Goal: Information Seeking & Learning: Check status

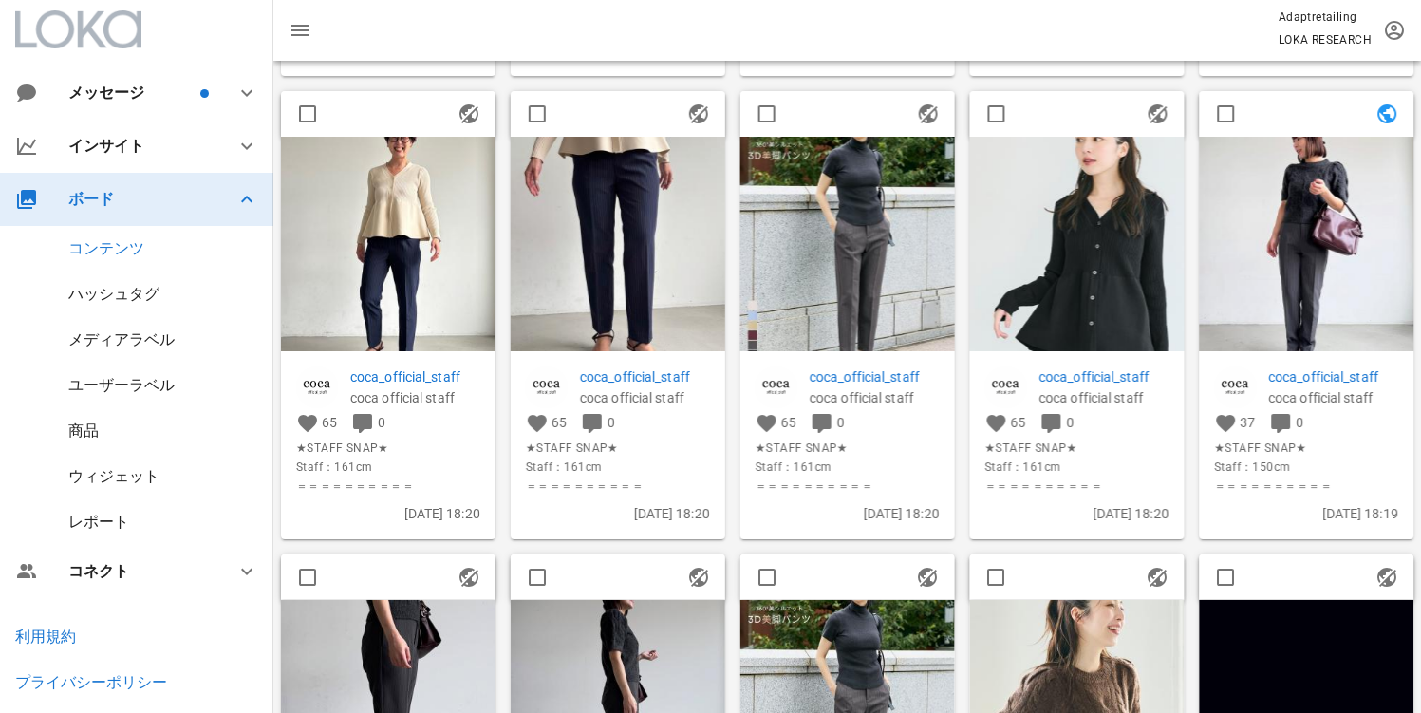
scroll to position [4673, 0]
click at [159, 196] on div "ボード" at bounding box center [140, 199] width 144 height 18
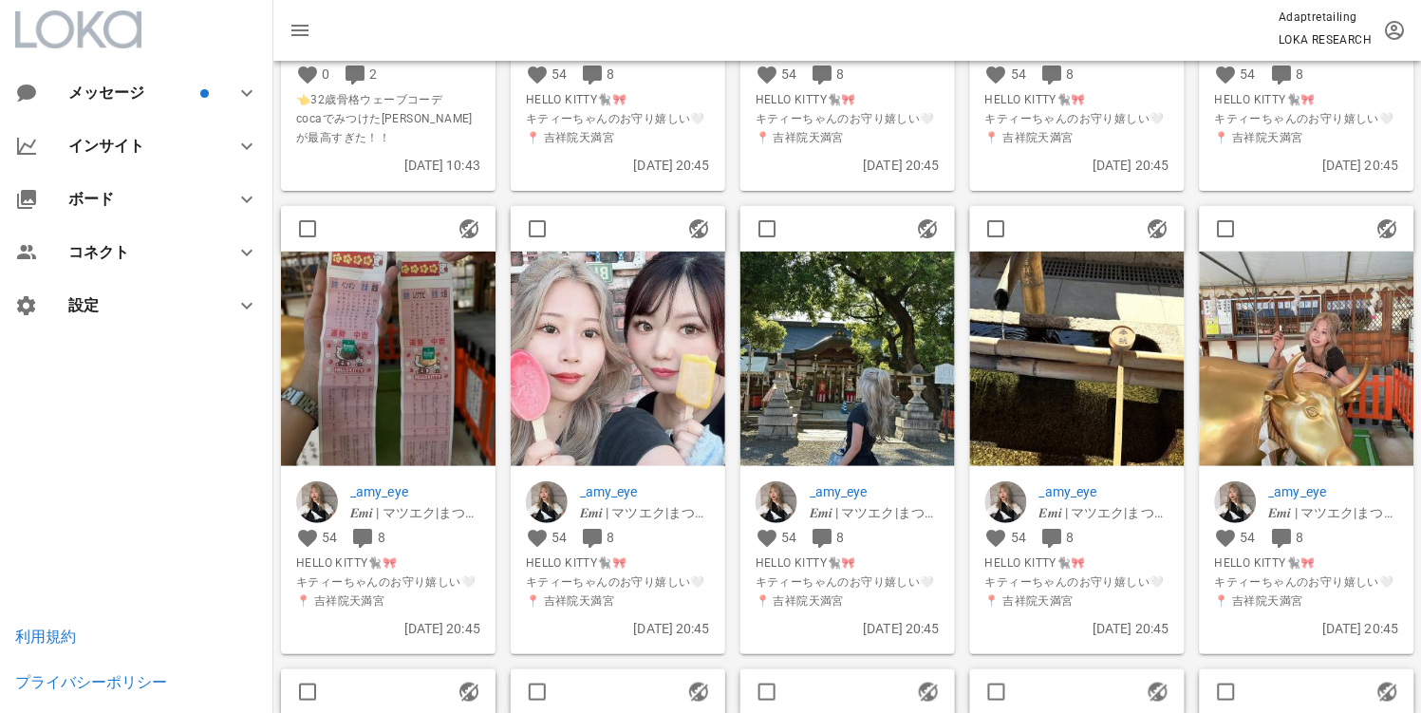
scroll to position [0, 0]
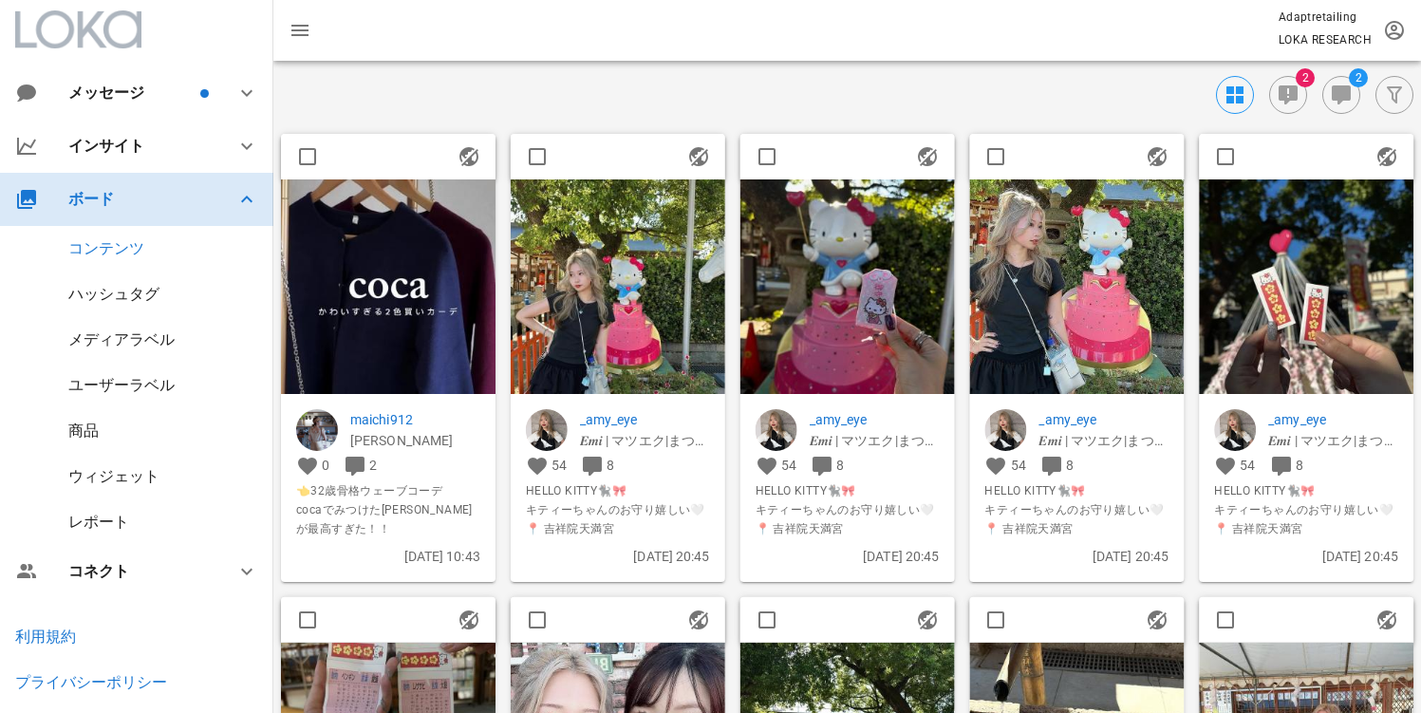
click at [245, 192] on div "ボード" at bounding box center [136, 199] width 273 height 53
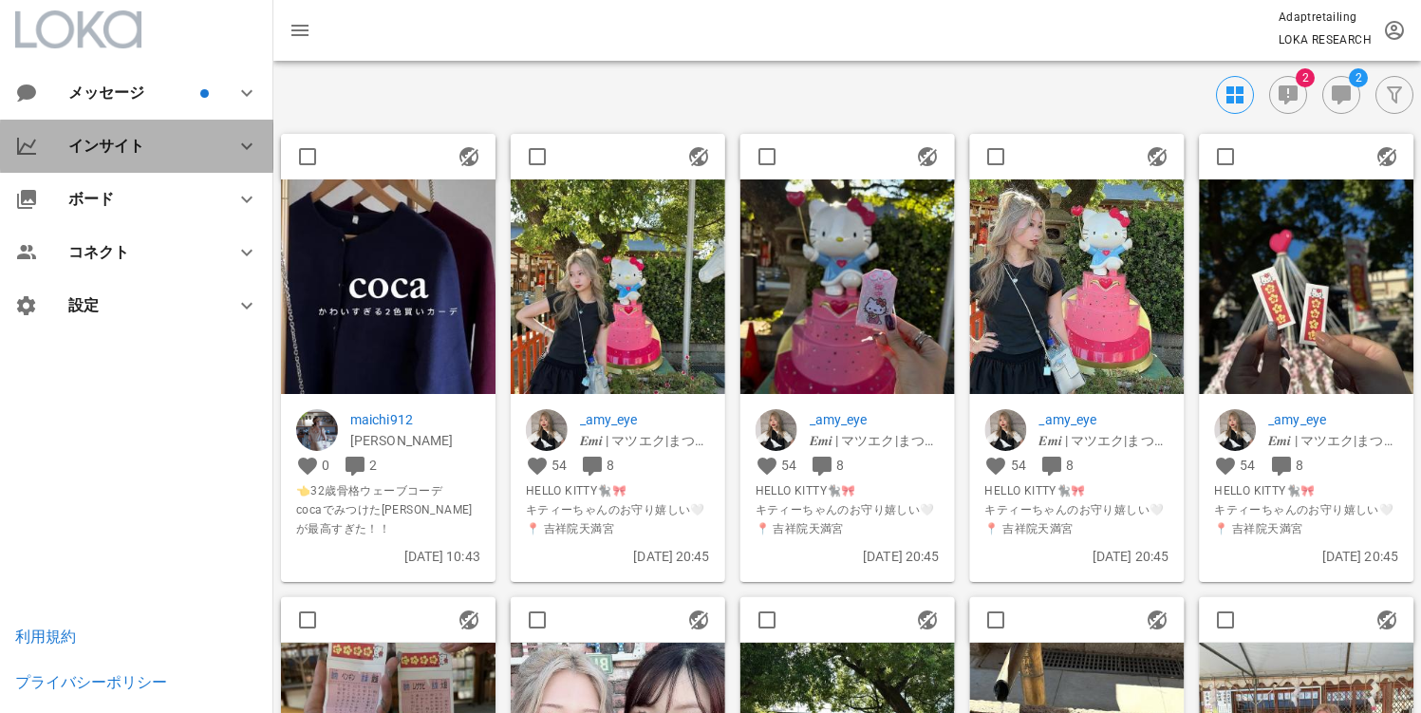
click at [98, 149] on div "インサイト" at bounding box center [140, 146] width 144 height 18
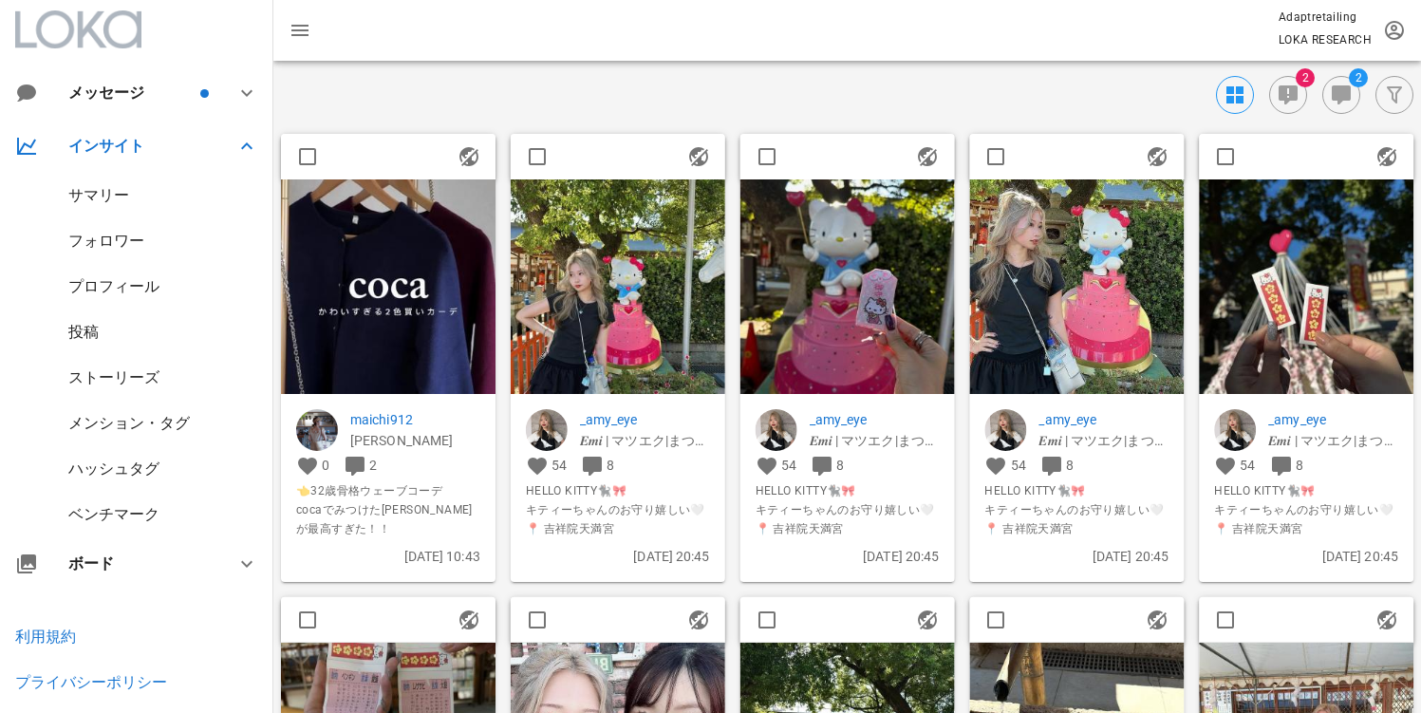
click at [103, 337] on div "投稿" at bounding box center [136, 332] width 273 height 46
click at [95, 337] on div "投稿" at bounding box center [83, 332] width 30 height 18
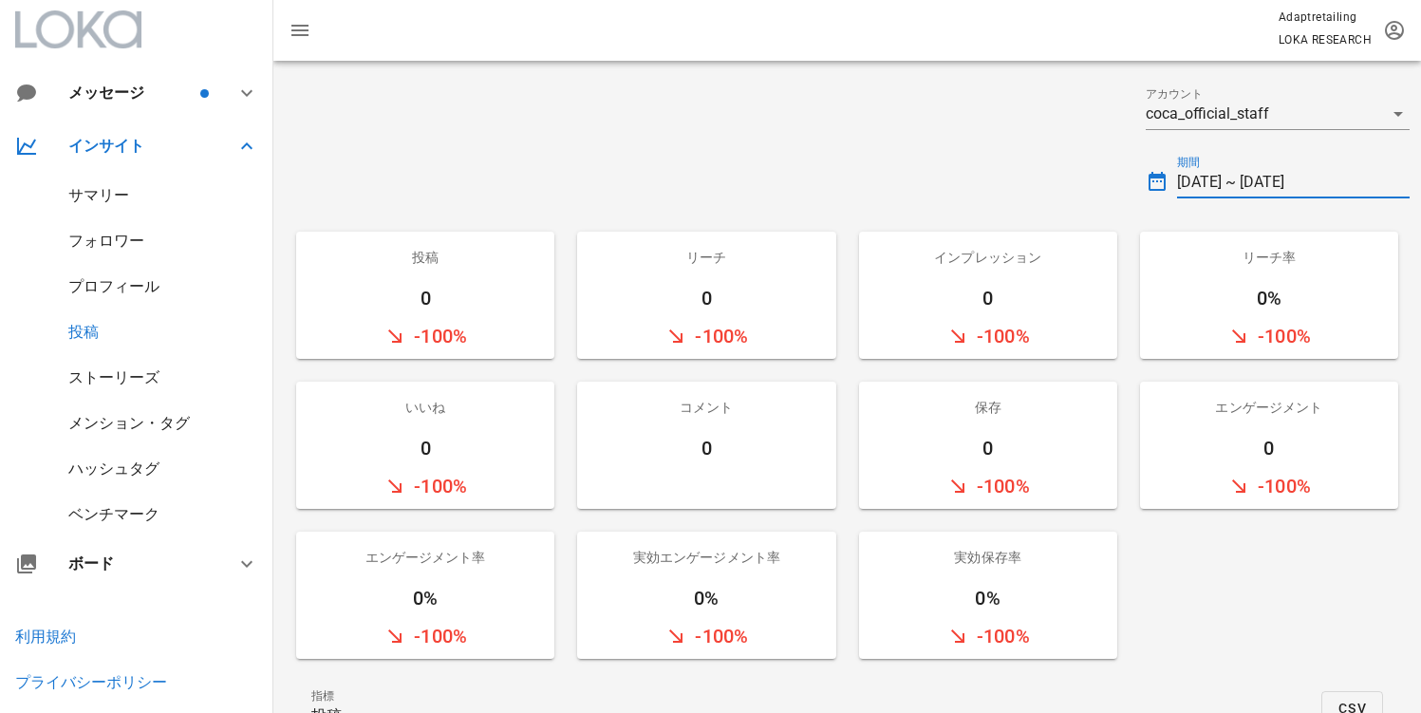
click at [1282, 184] on input "2025-10-01 ~ 2025-10-07" at bounding box center [1293, 182] width 233 height 30
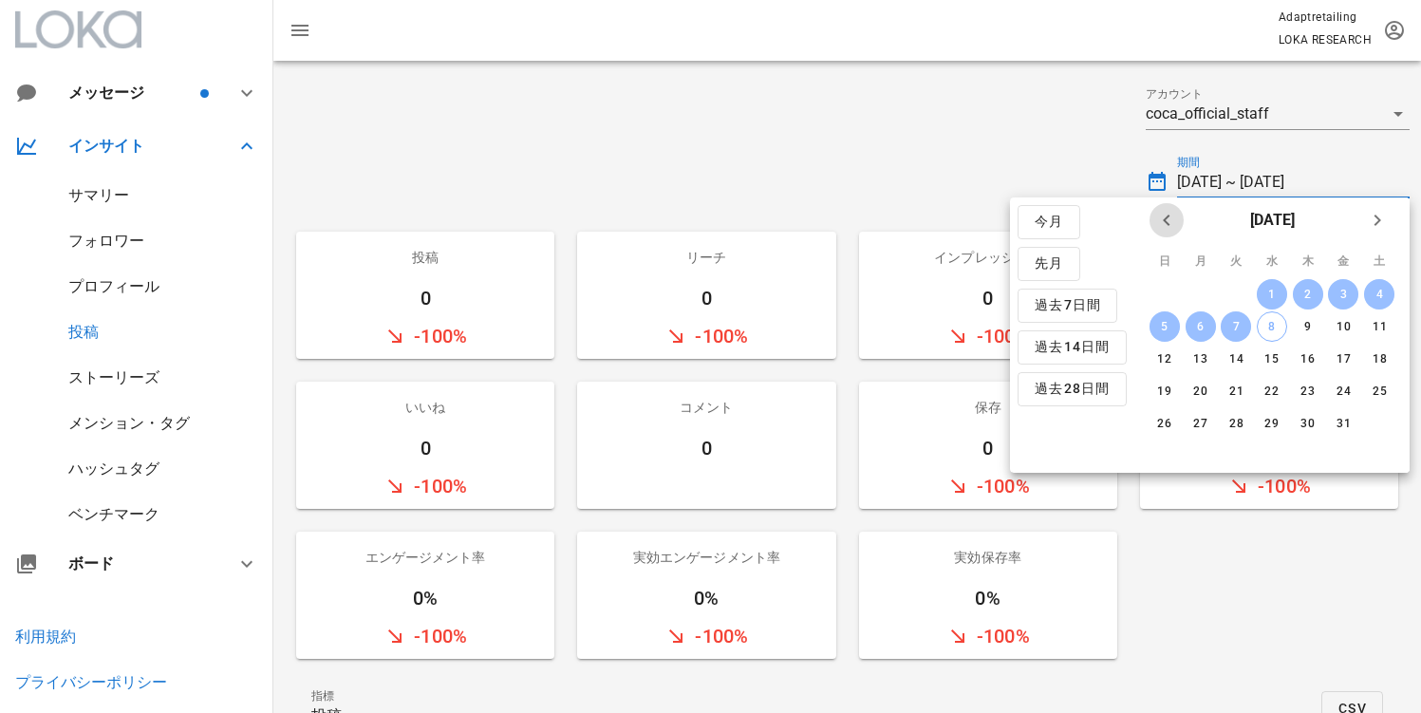
click at [1173, 225] on icon "前月" at bounding box center [1166, 220] width 23 height 23
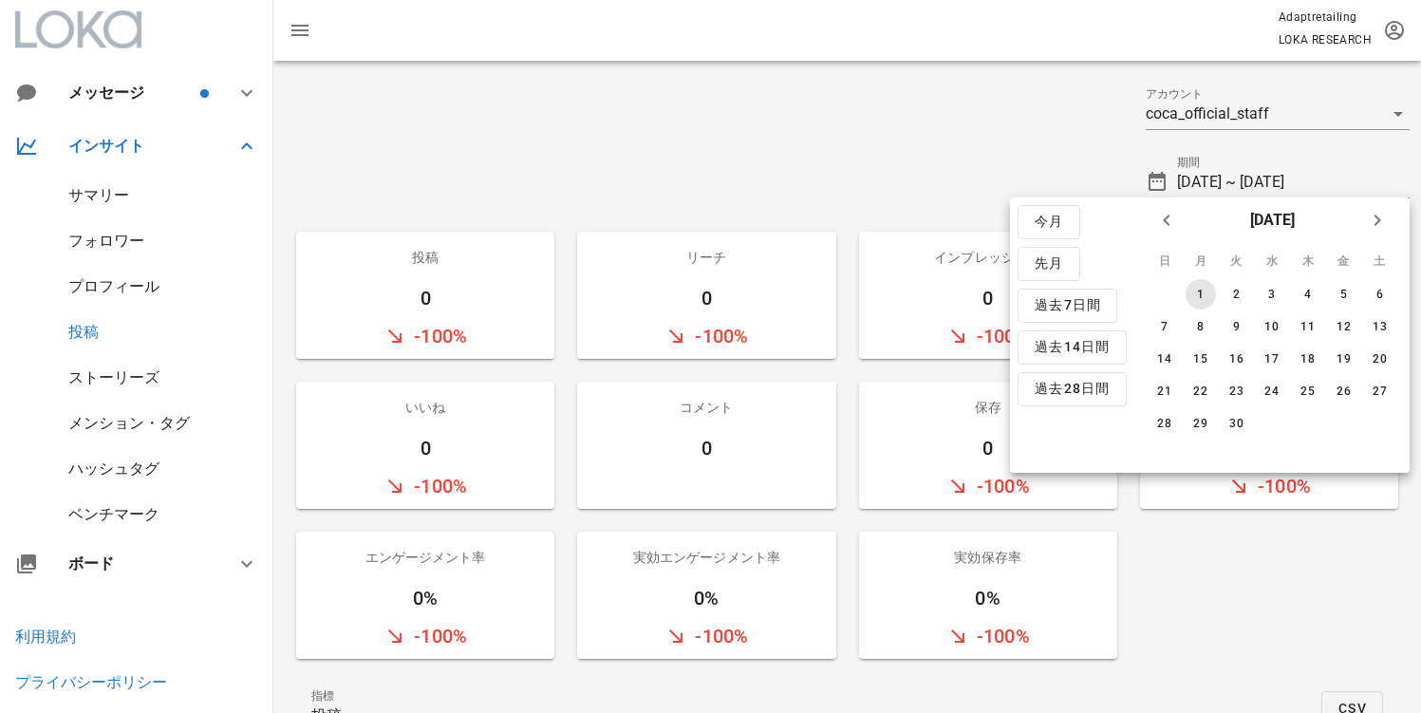
click at [1205, 296] on div "1" at bounding box center [1199, 294] width 30 height 13
click at [1254, 415] on table "日 月 火 水 木 金 土 1 2 3 4 5 6 7 8 9 10 11 12 13 14 15 16 17 18 19 20 21 22 23 24 25…" at bounding box center [1272, 341] width 252 height 197
click at [1240, 419] on div "30" at bounding box center [1236, 423] width 30 height 13
type input "2025-09-01 ~ 2025-09-30"
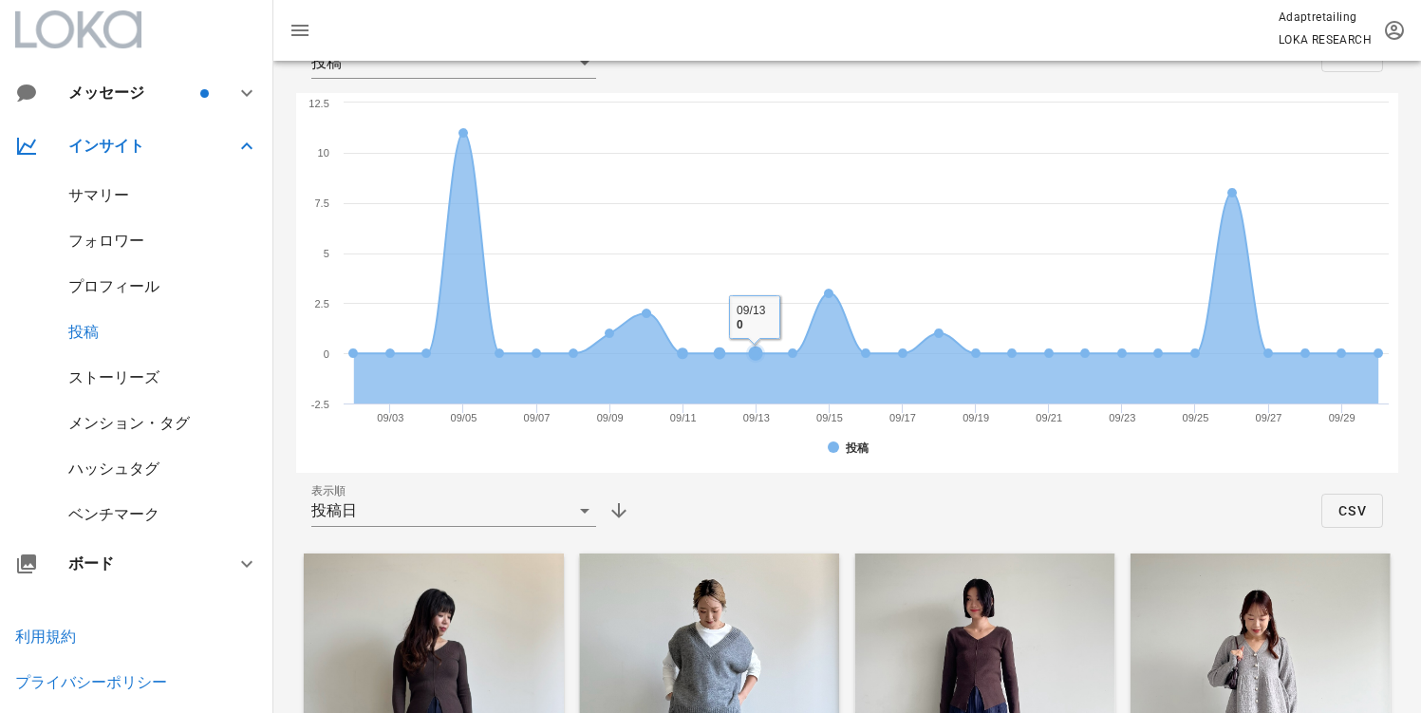
scroll to position [659, 0]
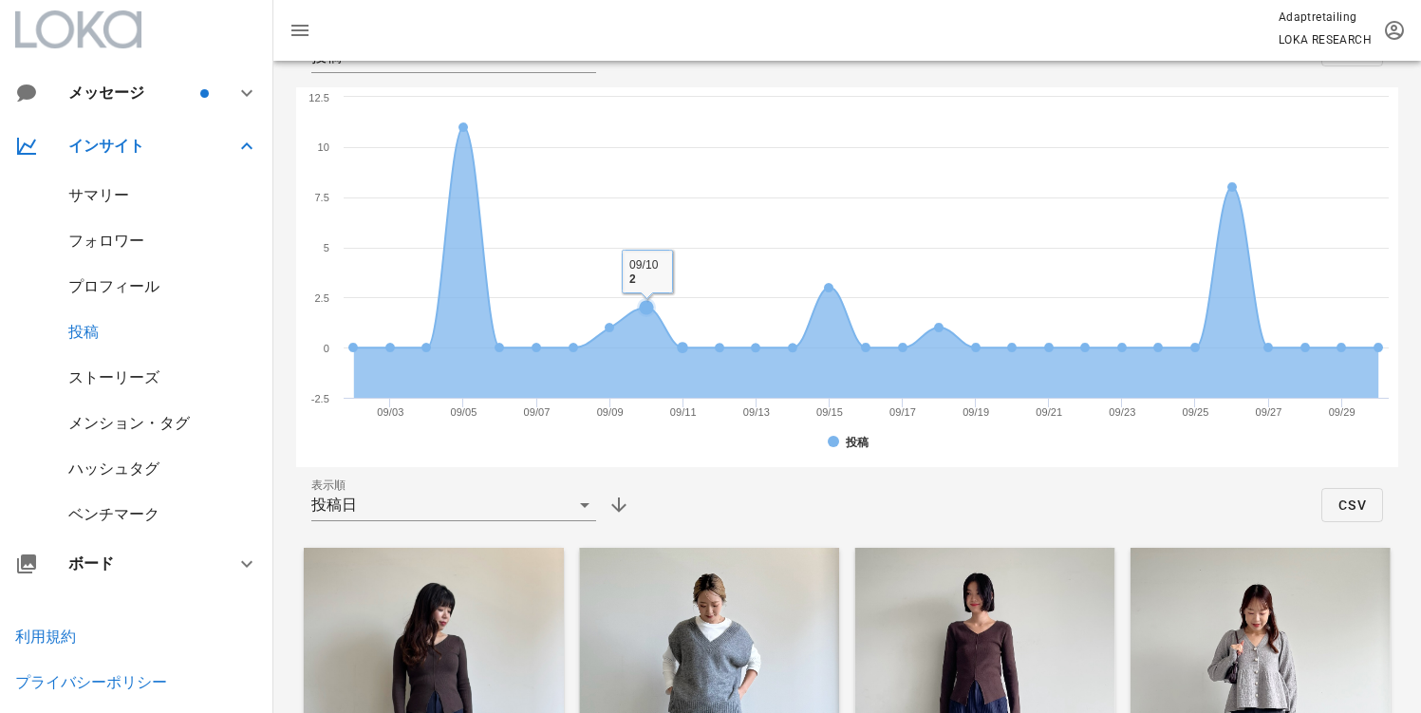
click at [655, 309] on icon at bounding box center [646, 307] width 19 height 19
drag, startPoint x: 829, startPoint y: 290, endPoint x: 632, endPoint y: 280, distance: 196.7
click at [632, 280] on icon "Created with Highcharts 7.2.0 投稿 09/03 09/05 09/07 09/09 09/11 09/13 09/15 09/1…" at bounding box center [847, 277] width 1102 height 380
drag, startPoint x: 640, startPoint y: 286, endPoint x: 964, endPoint y: 289, distance: 324.6
click at [964, 289] on rect at bounding box center [847, 277] width 1102 height 380
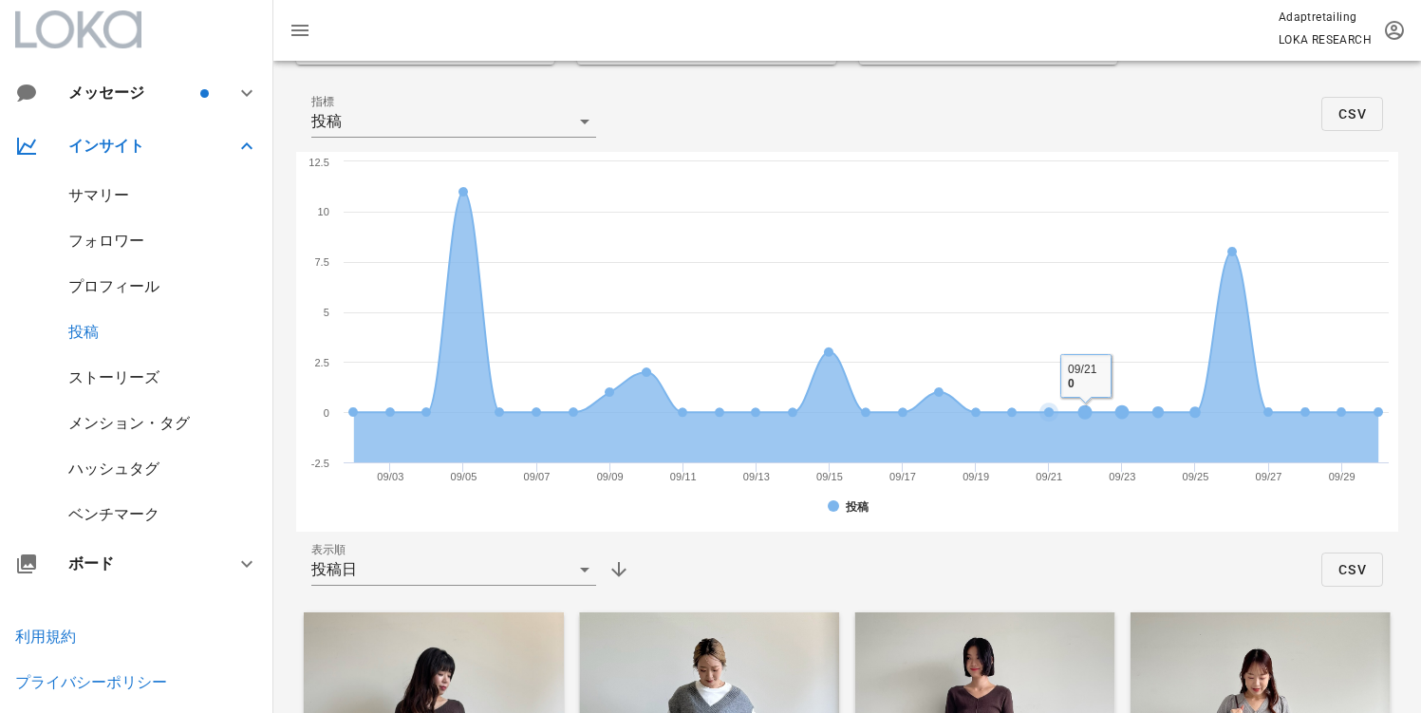
scroll to position [529, 0]
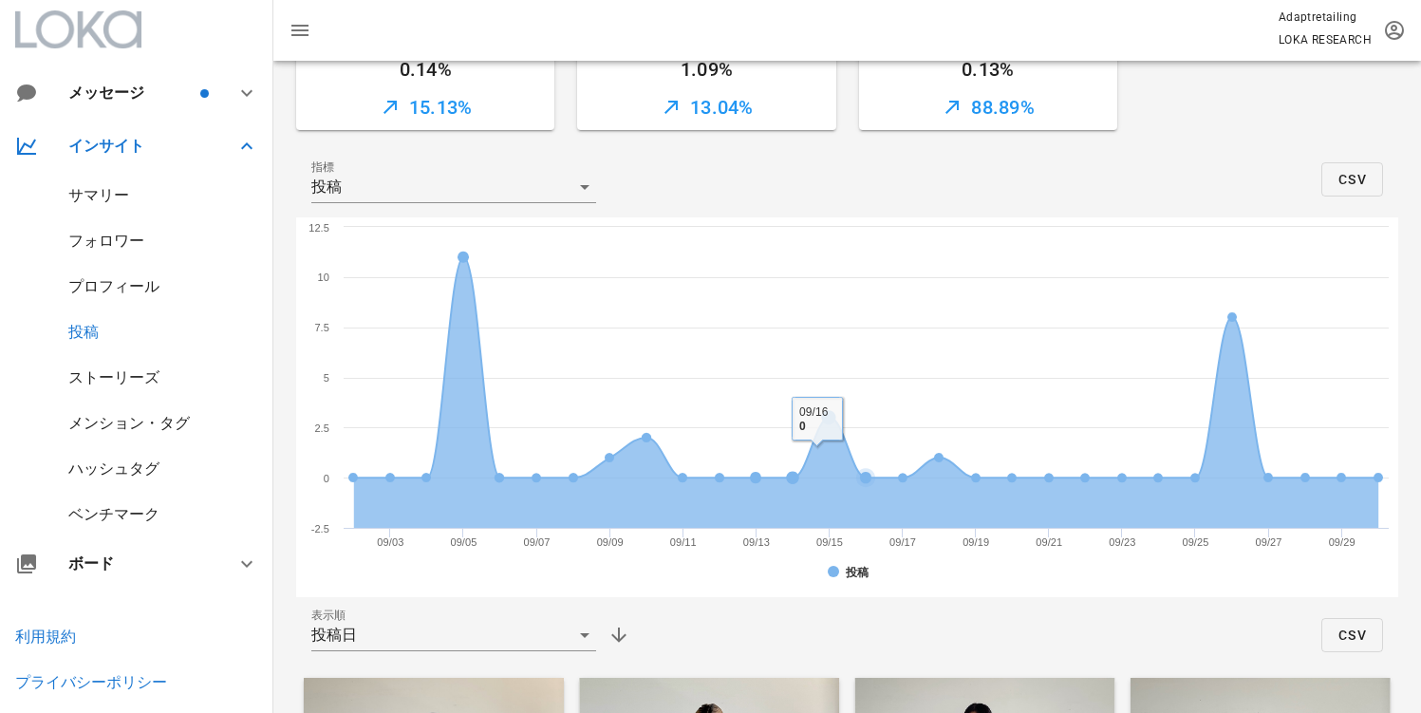
drag, startPoint x: 463, startPoint y: 257, endPoint x: 867, endPoint y: 327, distance: 409.4
click at [866, 327] on icon "Created with Highcharts 7.2.0 投稿 09/03 09/05 09/07 09/09 09/11 09/13 09/15 09/1…" at bounding box center [847, 407] width 1102 height 380
drag, startPoint x: 954, startPoint y: 443, endPoint x: 756, endPoint y: 434, distance: 197.6
click at [756, 434] on rect at bounding box center [847, 407] width 1102 height 380
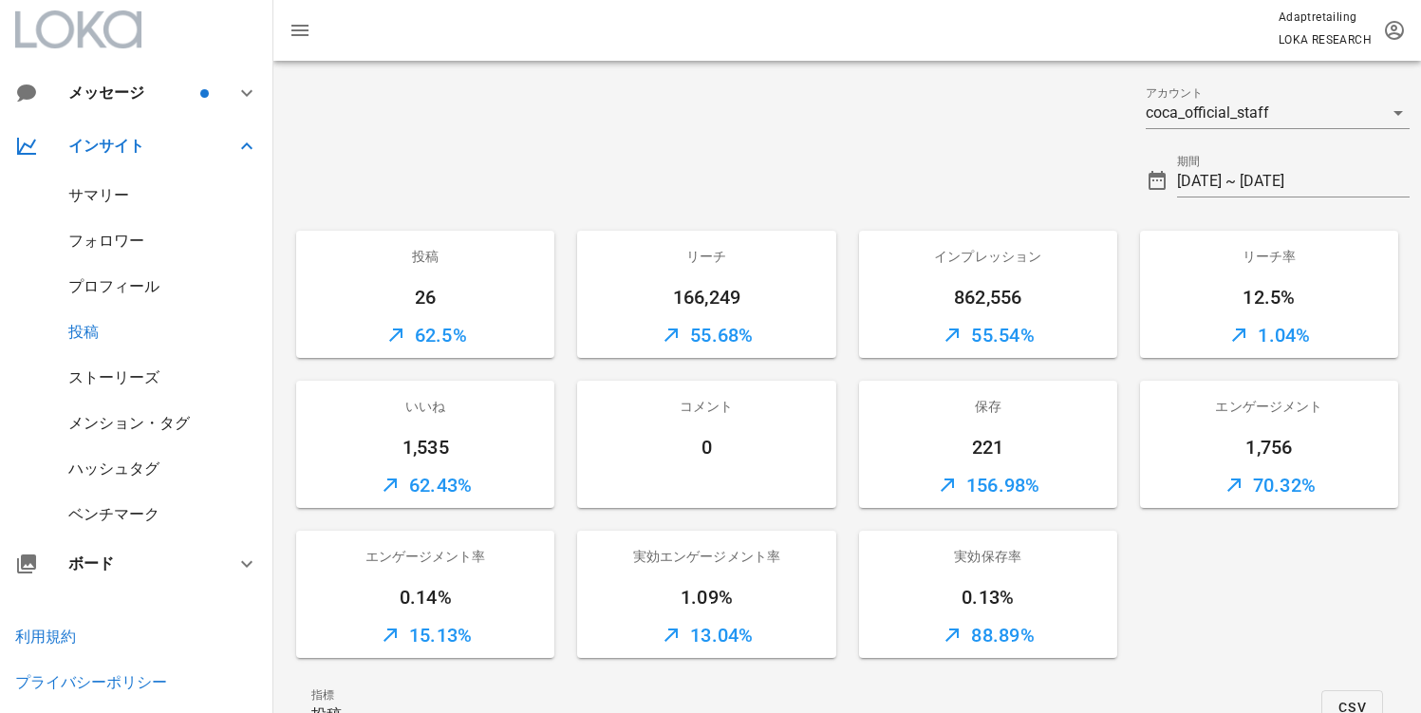
scroll to position [0, 0]
click at [506, 132] on div at bounding box center [703, 106] width 861 height 68
